Goal: Task Accomplishment & Management: Manage account settings

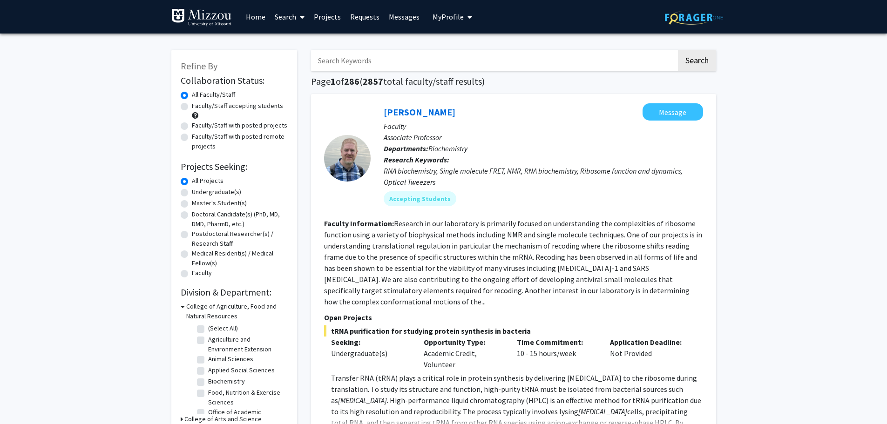
click at [449, 20] on span "My Profile" at bounding box center [448, 16] width 31 height 9
click at [464, 48] on span "[PERSON_NAME]" at bounding box center [491, 43] width 56 height 10
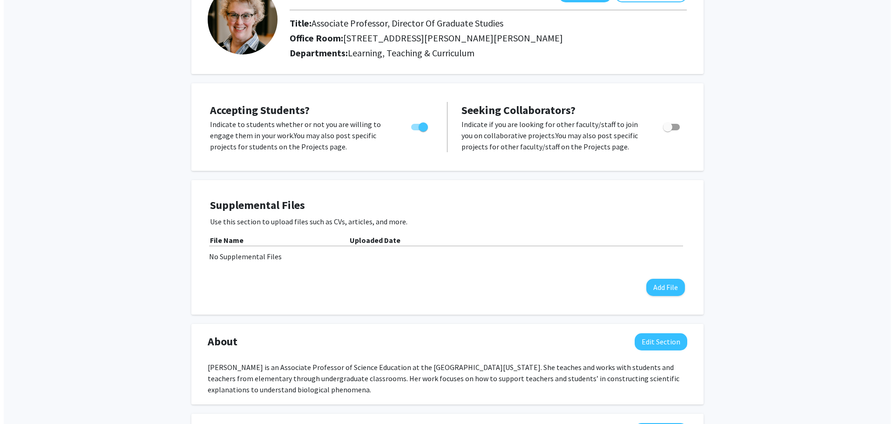
scroll to position [93, 0]
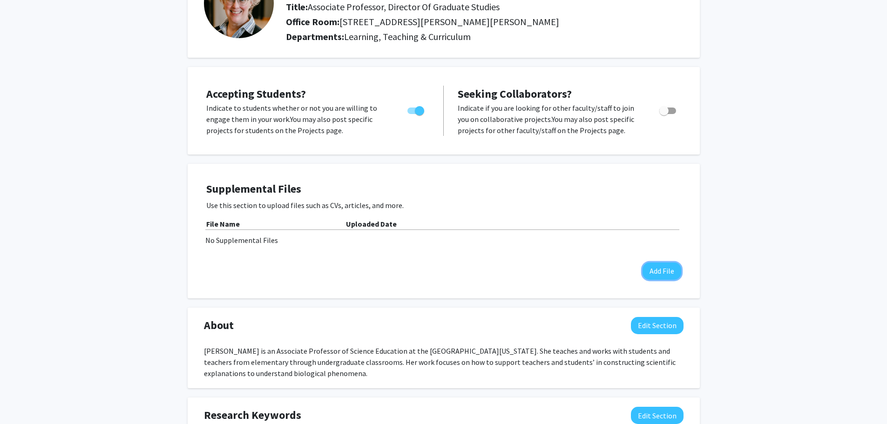
click at [660, 269] on button "Add File" at bounding box center [662, 271] width 39 height 17
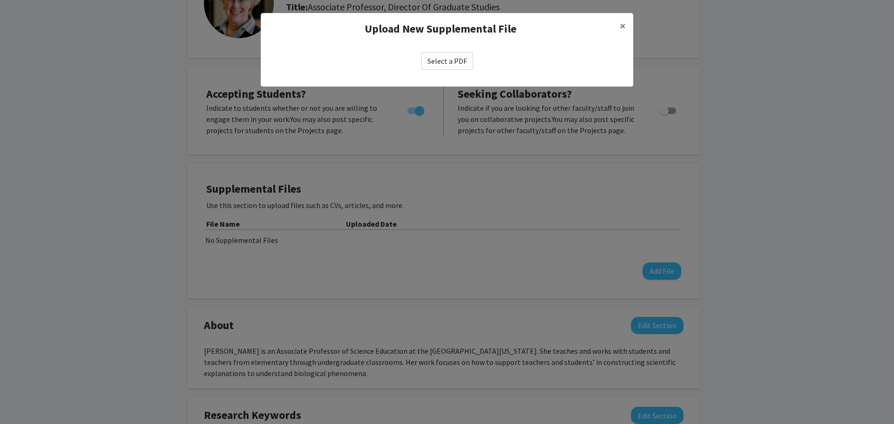
click at [456, 65] on label "Select a PDF" at bounding box center [448, 61] width 52 height 18
click at [0, 0] on input "Select a PDF" at bounding box center [0, 0] width 0 height 0
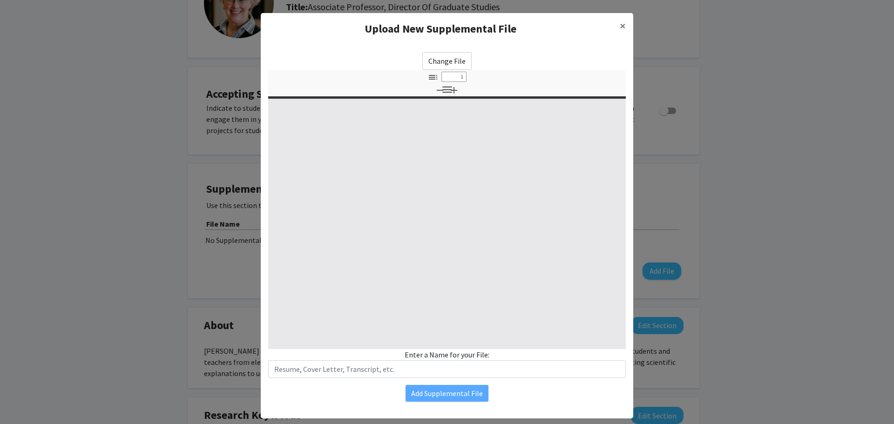
select select "custom"
type input "0"
select select "custom"
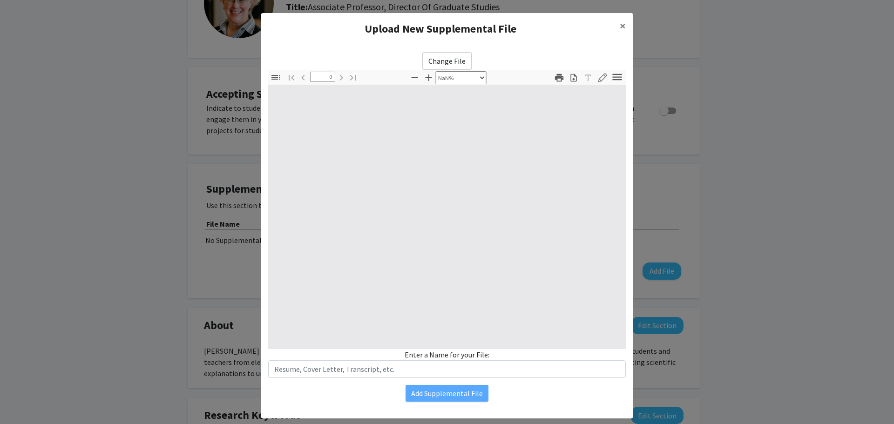
type input "1"
select select "auto"
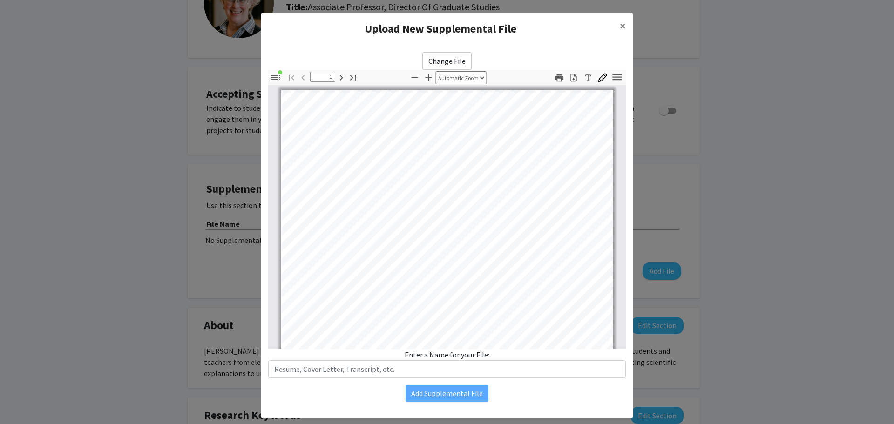
scroll to position [0, 0]
click at [329, 367] on input "text" at bounding box center [447, 370] width 358 height 18
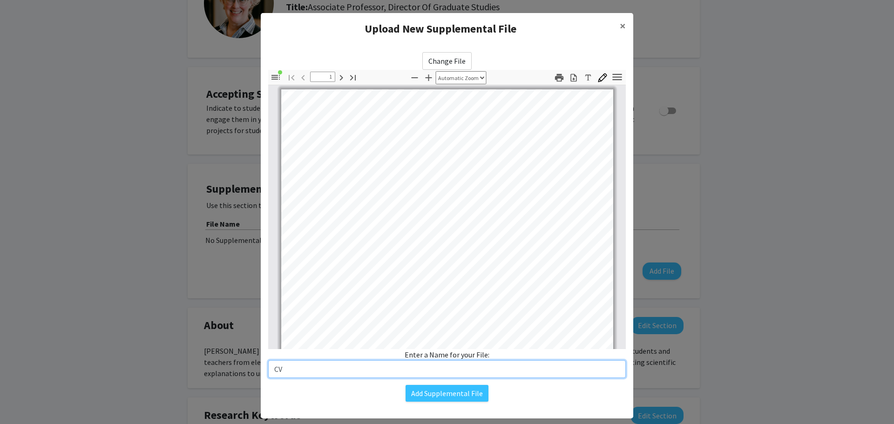
type input "CV"
click at [439, 394] on button "Add Supplemental File" at bounding box center [447, 393] width 83 height 17
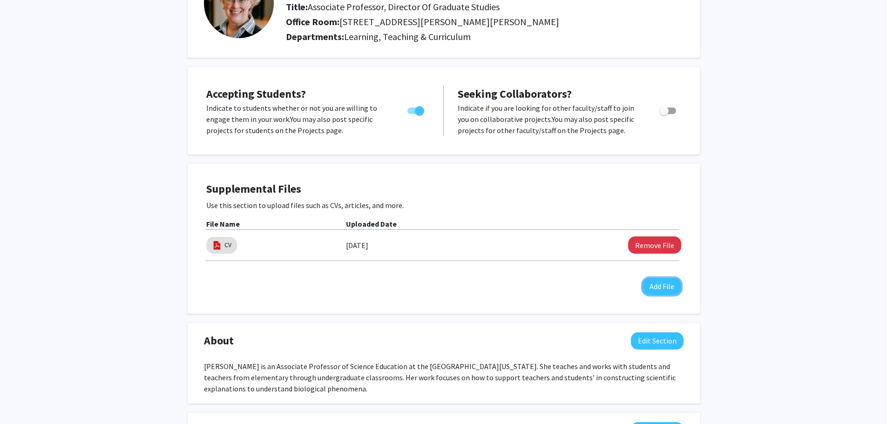
click at [663, 287] on button "Add File" at bounding box center [662, 286] width 39 height 17
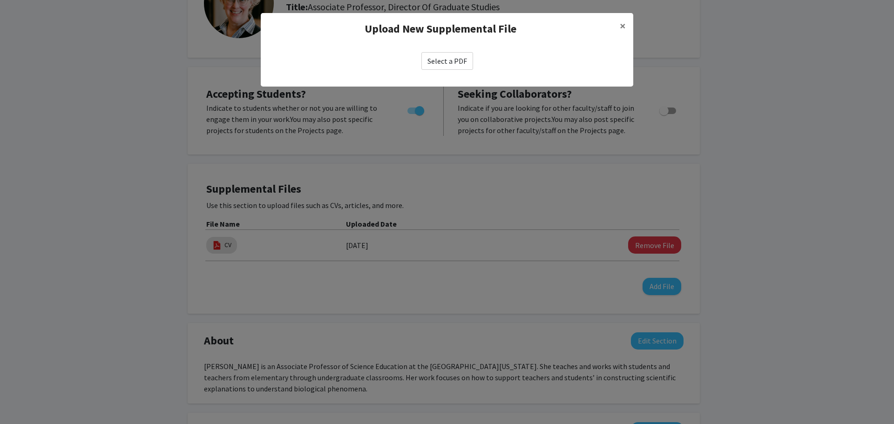
click at [454, 56] on label "Select a PDF" at bounding box center [448, 61] width 52 height 18
click at [0, 0] on input "Select a PDF" at bounding box center [0, 0] width 0 height 0
select select "custom"
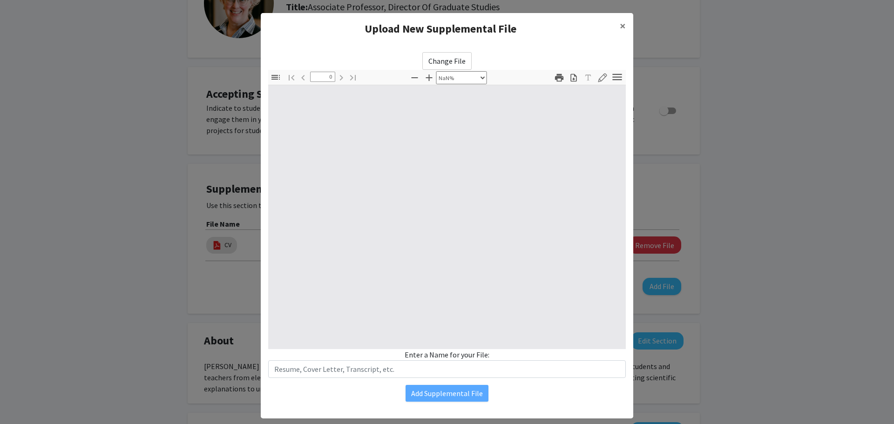
type input "1"
select select "auto"
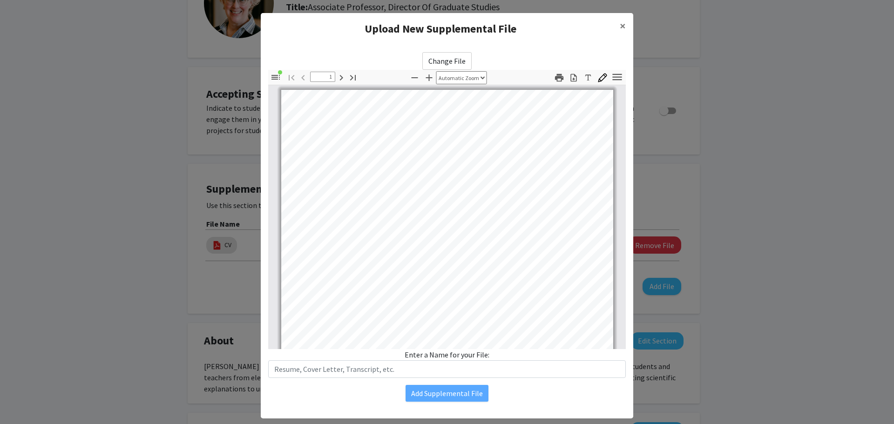
scroll to position [0, 6]
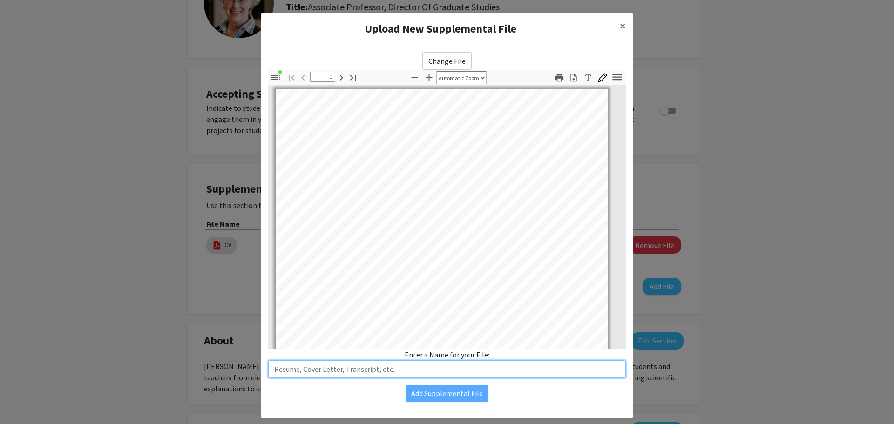
click at [396, 367] on input "text" at bounding box center [447, 370] width 358 height 18
type input "P"
type input "I"
type input "Publication_Interest and Effort"
click at [442, 392] on button "Add Supplemental File" at bounding box center [447, 393] width 83 height 17
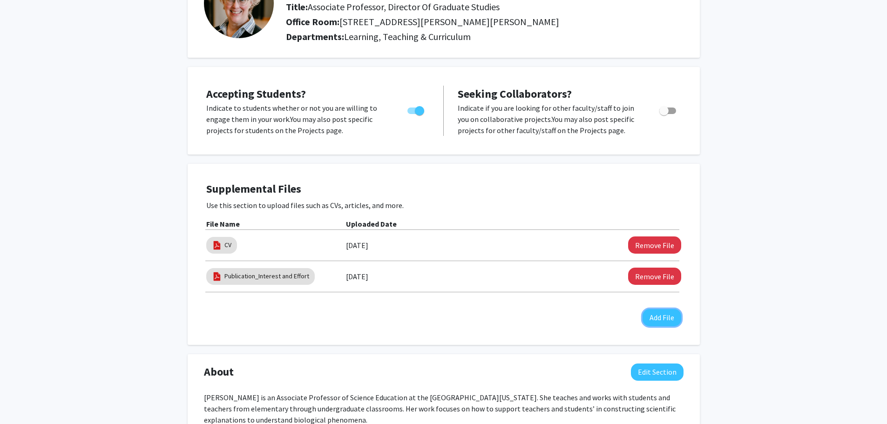
click at [667, 320] on button "Add File" at bounding box center [662, 317] width 39 height 17
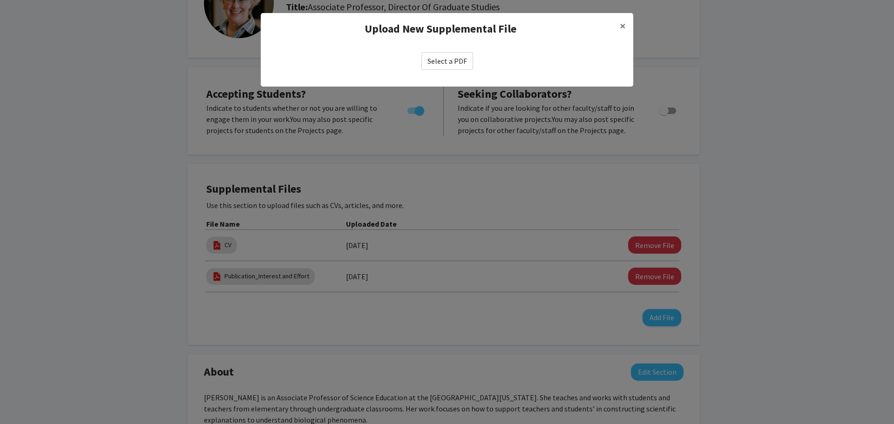
click at [438, 58] on label "Select a PDF" at bounding box center [448, 61] width 52 height 18
click at [0, 0] on input "Select a PDF" at bounding box center [0, 0] width 0 height 0
select select "custom"
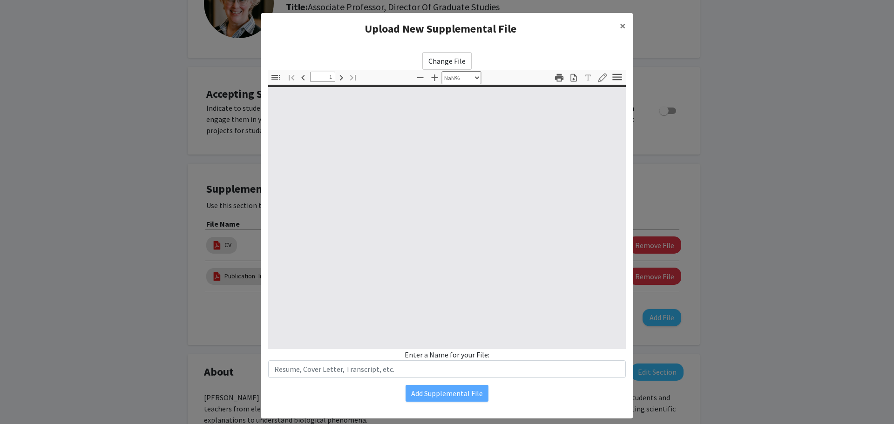
type input "0"
select select "custom"
type input "1"
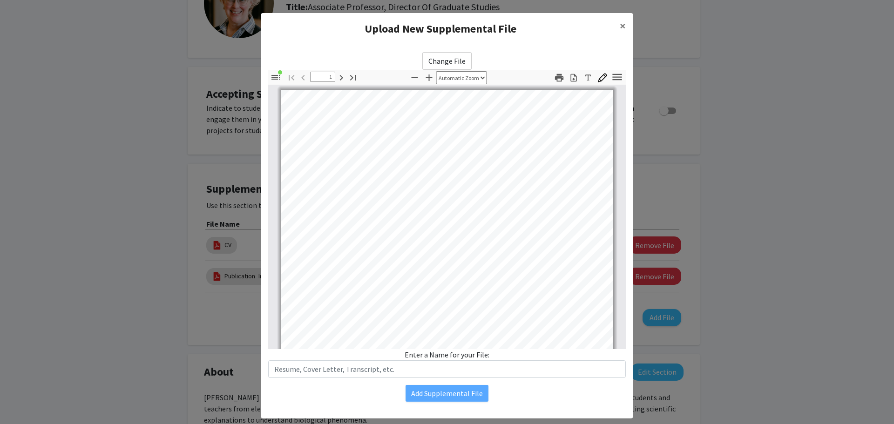
select select "auto"
click at [401, 371] on input "text" at bounding box center [447, 370] width 358 height 18
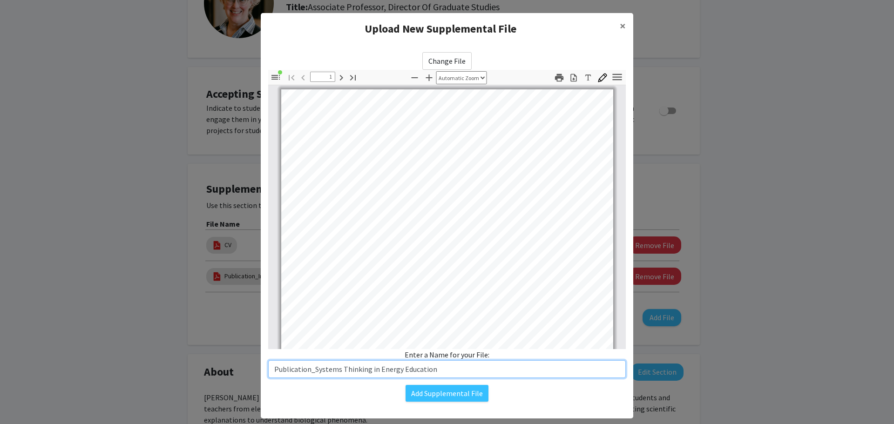
type input "Publication_Systems Thinking in Energy Education"
click at [420, 388] on button "Add Supplemental File" at bounding box center [447, 393] width 83 height 17
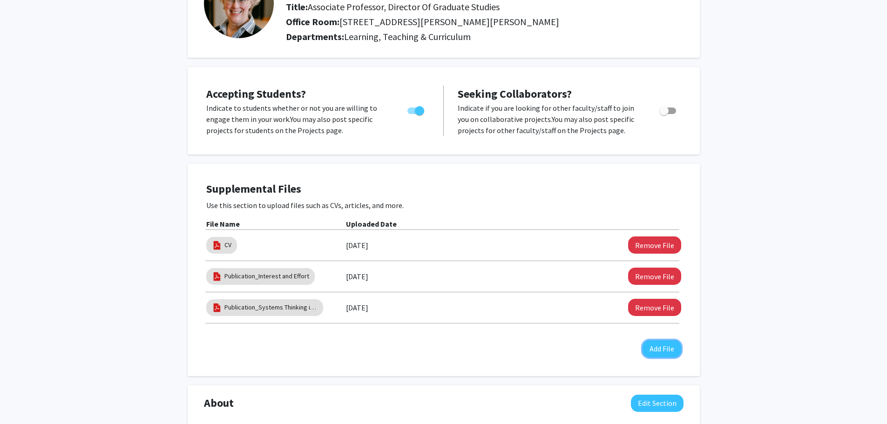
click at [663, 346] on button "Add File" at bounding box center [662, 348] width 39 height 17
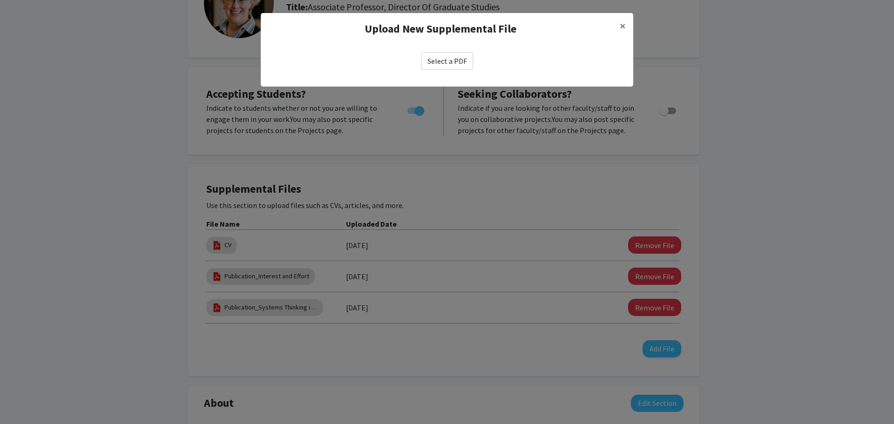
click at [438, 55] on label "Select a PDF" at bounding box center [448, 61] width 52 height 18
click at [0, 0] on input "Select a PDF" at bounding box center [0, 0] width 0 height 0
select select "custom"
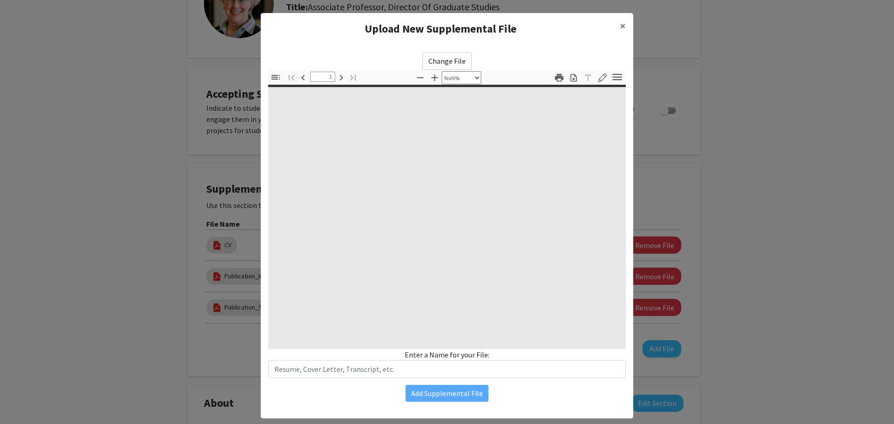
type input "0"
select select "custom"
type input "1"
select select "auto"
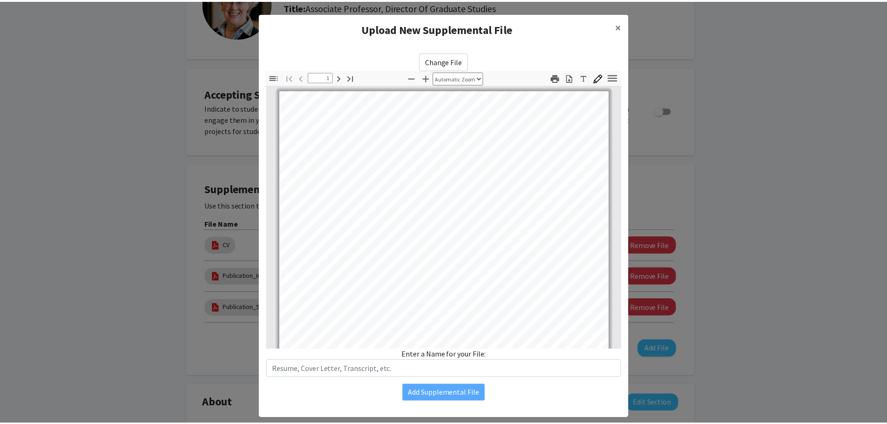
scroll to position [1, 0]
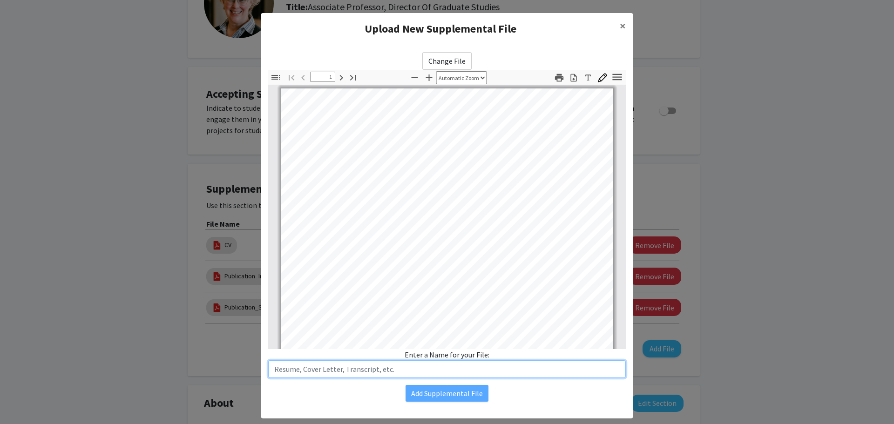
click at [378, 370] on input "text" at bounding box center [447, 370] width 358 height 18
type input "Publication_Learning To Lead a Science Discussion"
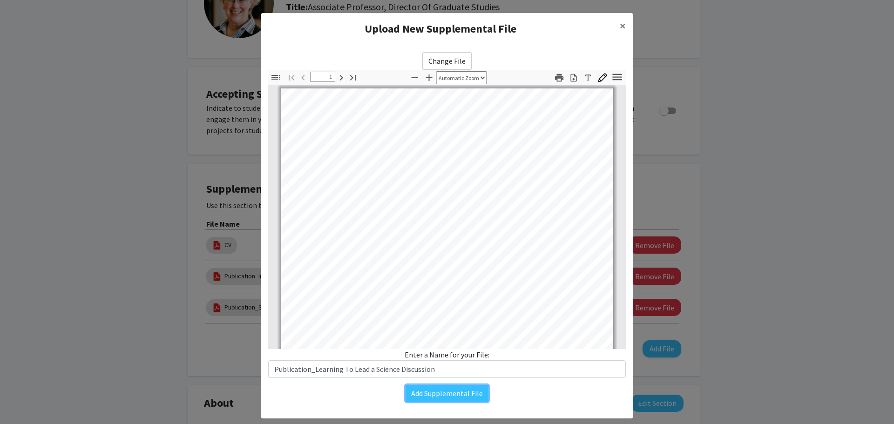
click at [420, 391] on button "Add Supplemental File" at bounding box center [447, 393] width 83 height 17
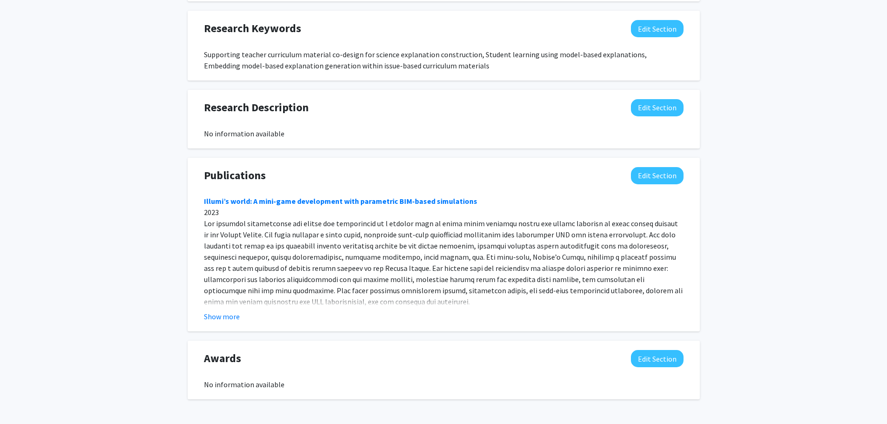
scroll to position [606, 0]
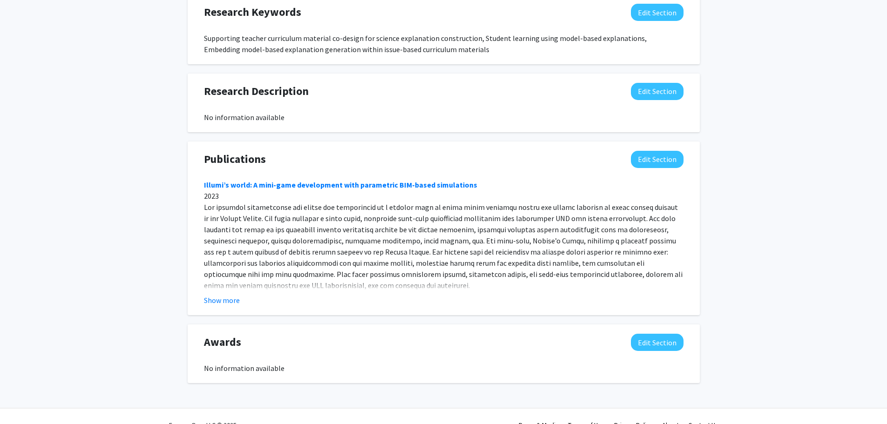
click at [218, 300] on button "Show more" at bounding box center [222, 300] width 36 height 11
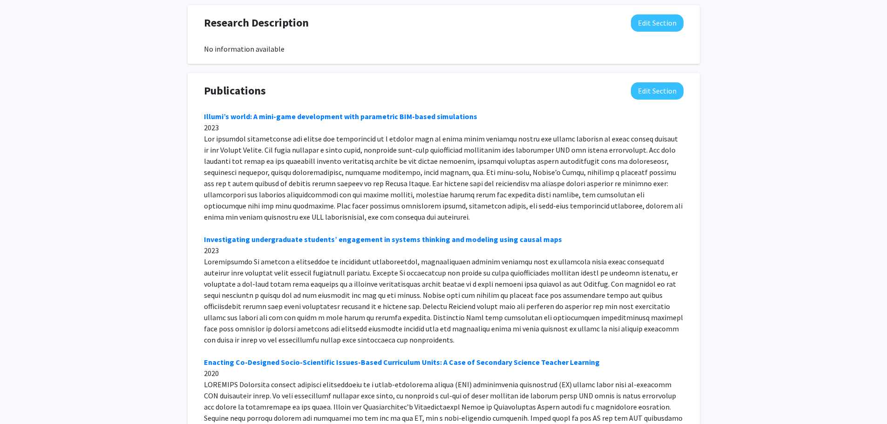
scroll to position [496, 0]
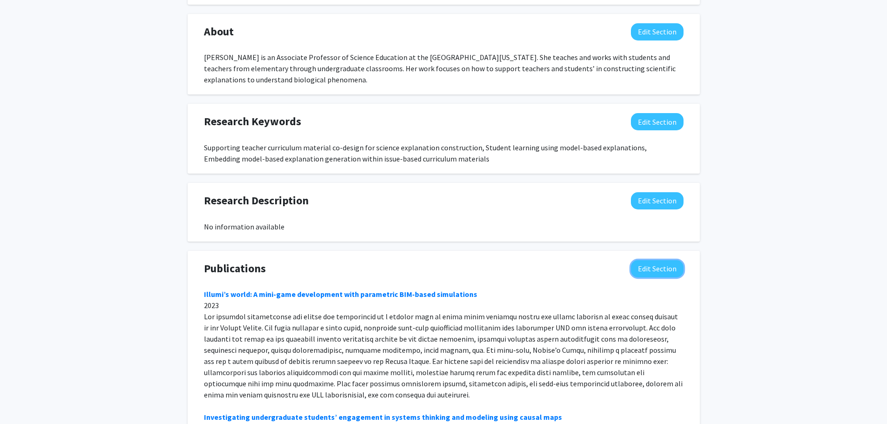
click at [660, 269] on button "Edit Section" at bounding box center [657, 268] width 53 height 17
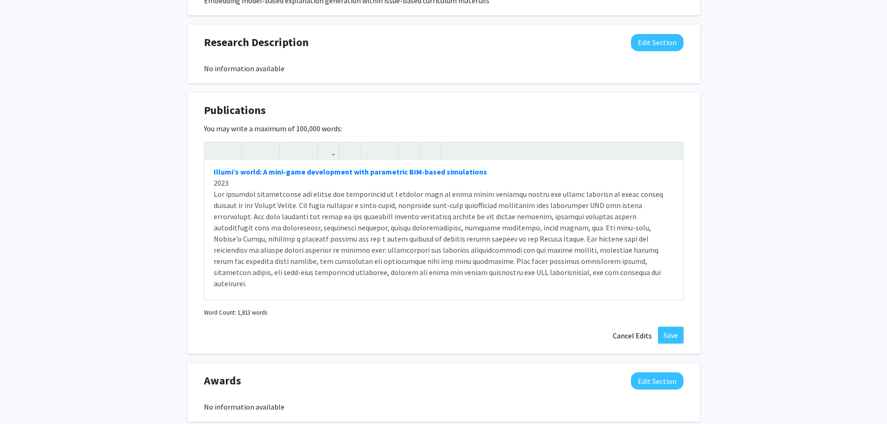
scroll to position [0, 0]
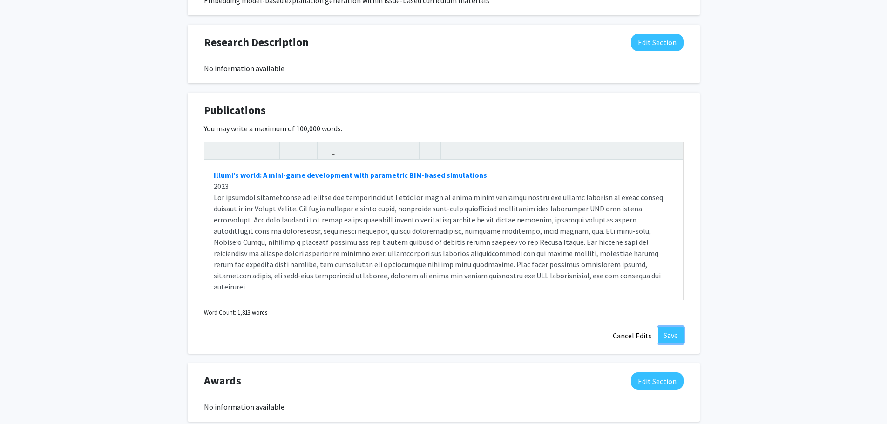
click at [668, 334] on button "Save" at bounding box center [671, 335] width 26 height 17
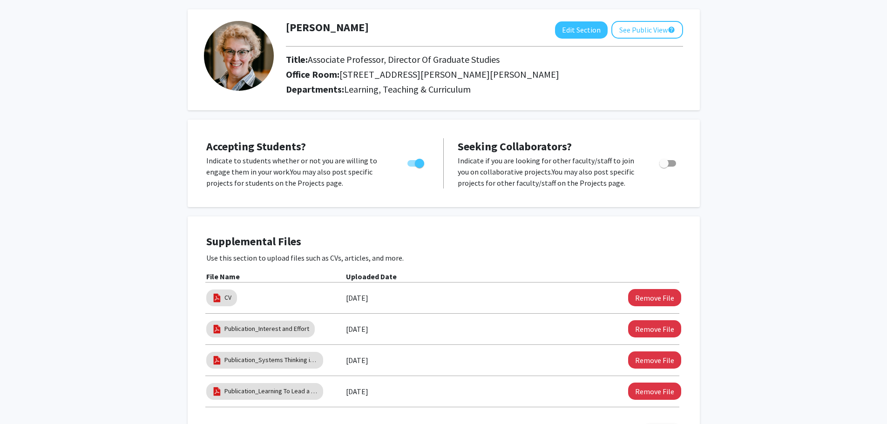
scroll to position [17, 0]
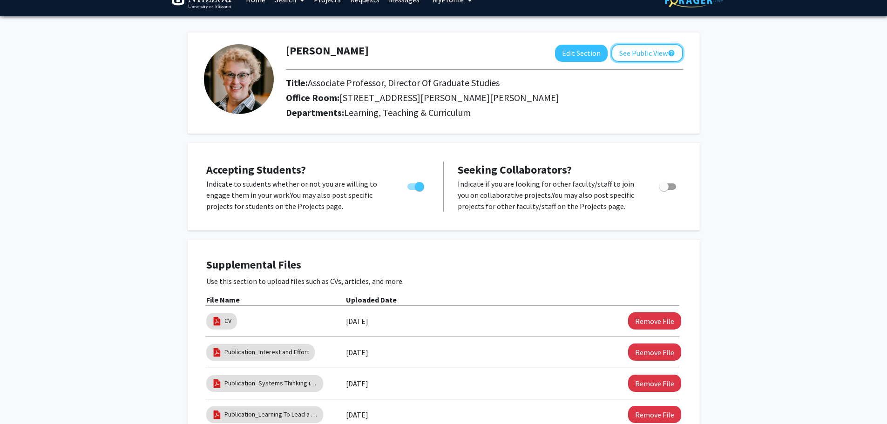
click at [639, 54] on button "See Public View help" at bounding box center [648, 53] width 72 height 18
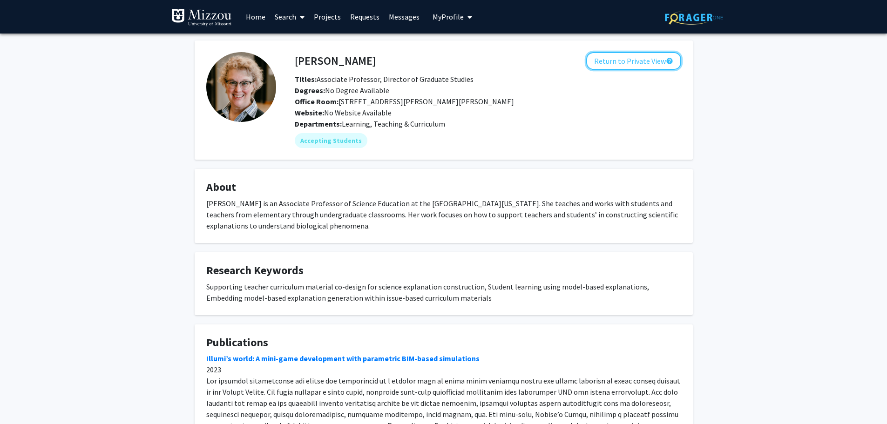
click at [634, 62] on button "Return to Private View help" at bounding box center [633, 61] width 95 height 18
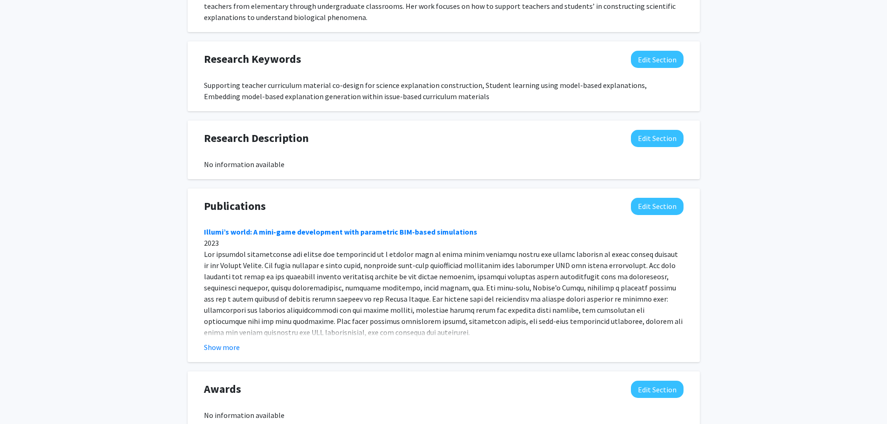
scroll to position [559, 0]
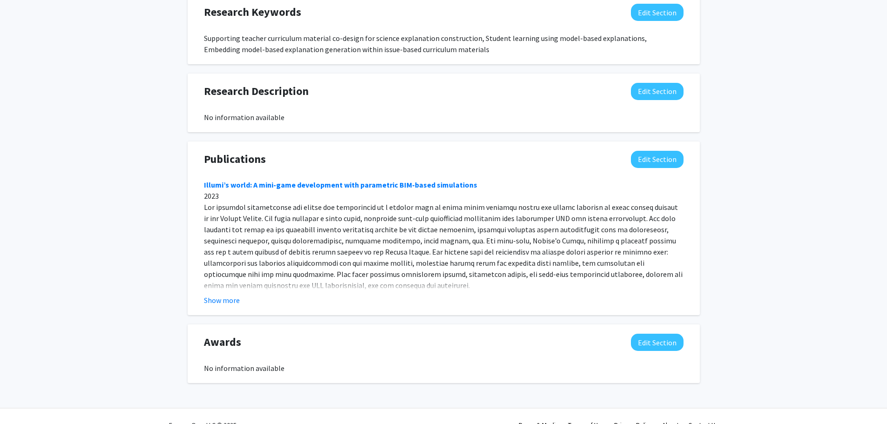
click at [229, 299] on button "Show more" at bounding box center [222, 300] width 36 height 11
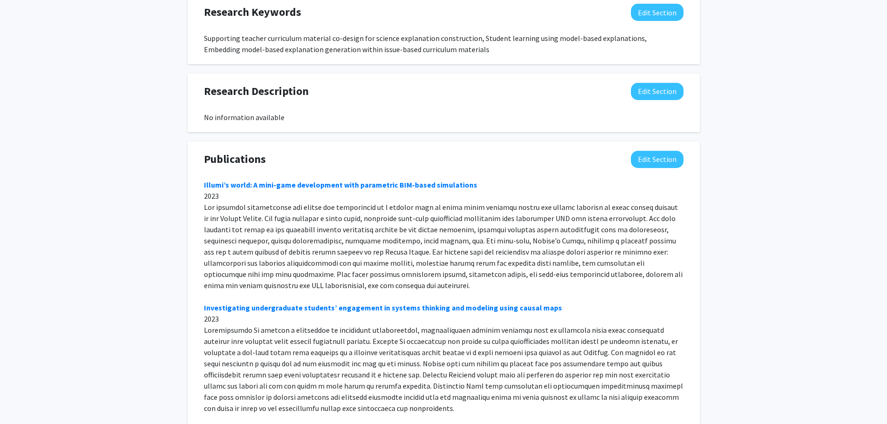
click at [337, 188] on link "Illumi’s world: A mini-game development with parametric BIM-based simulations" at bounding box center [340, 184] width 273 height 9
click at [293, 310] on link "Investigating undergraduate students’ engagement in systems thinking and modeli…" at bounding box center [383, 307] width 358 height 9
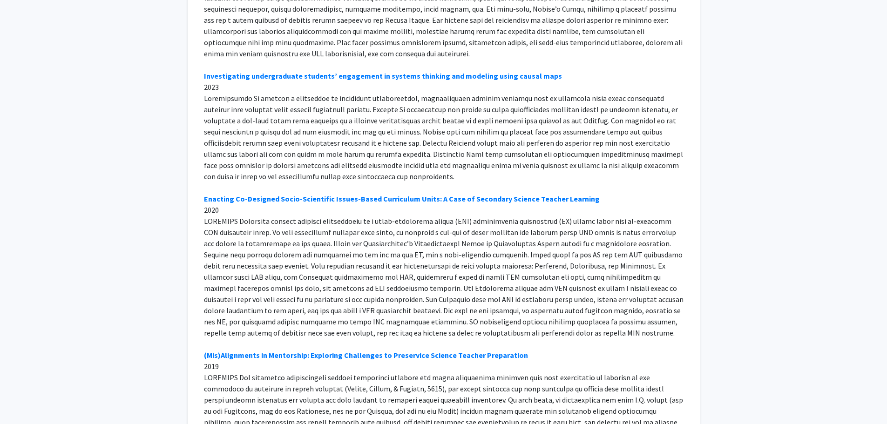
scroll to position [838, 0]
click at [377, 194] on link "Enacting Co-Designed Socio-Scientific Issues-Based Curriculum Units: A Case of …" at bounding box center [402, 197] width 396 height 9
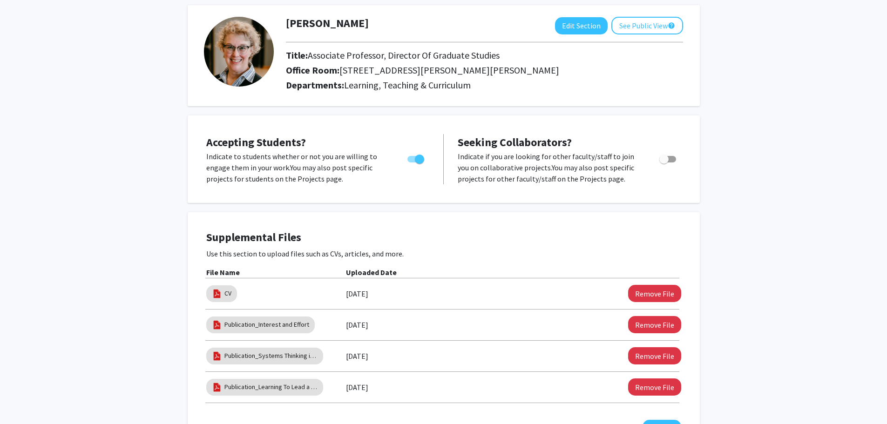
scroll to position [0, 0]
